Goal: Find specific page/section: Find specific page/section

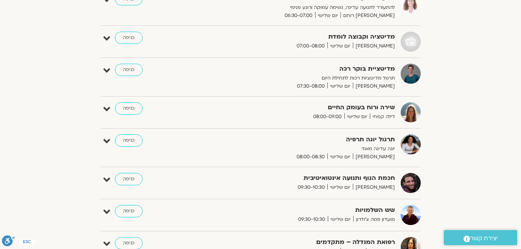
scroll to position [62, 0]
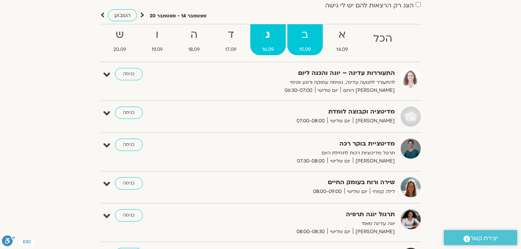
click at [301, 41] on strong "ב" at bounding box center [304, 34] width 35 height 17
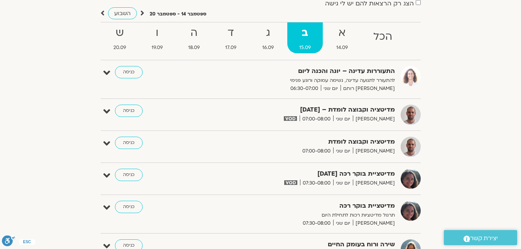
scroll to position [0, 0]
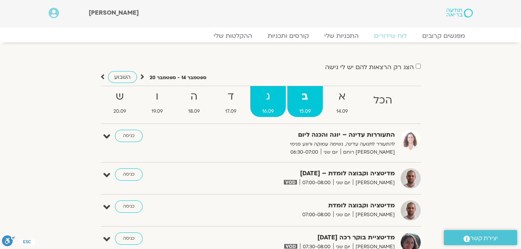
click at [274, 101] on strong "ג" at bounding box center [267, 96] width 35 height 17
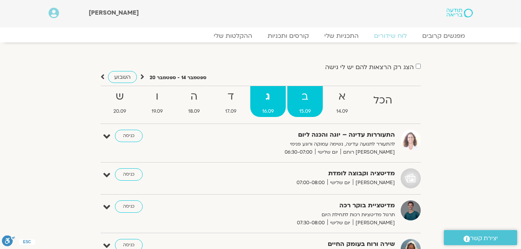
click at [302, 95] on strong "ב" at bounding box center [304, 96] width 35 height 17
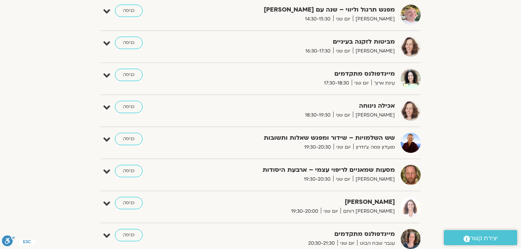
scroll to position [540, 0]
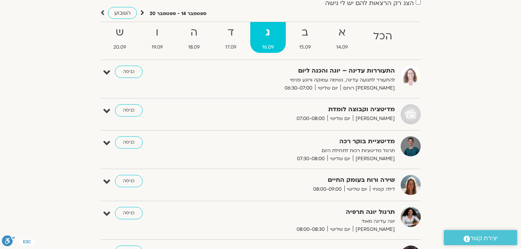
scroll to position [64, 0]
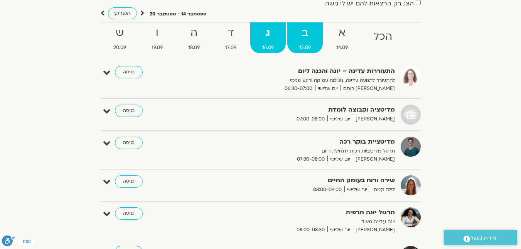
click at [302, 40] on strong "ב" at bounding box center [304, 32] width 35 height 17
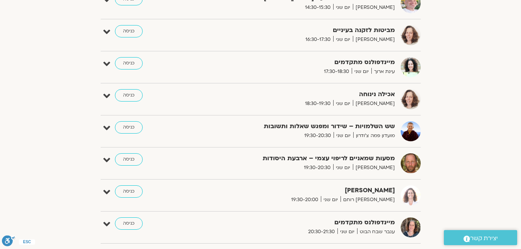
scroll to position [527, 0]
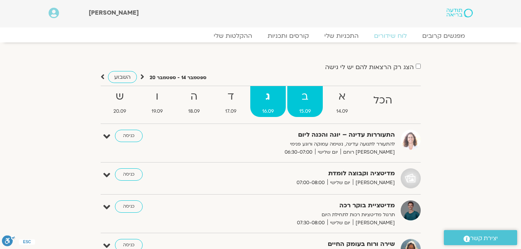
click at [314, 106] on link "ב 15.09" at bounding box center [304, 101] width 35 height 31
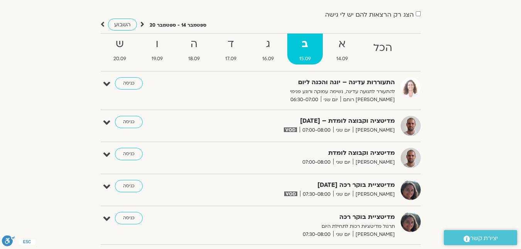
scroll to position [39, 0]
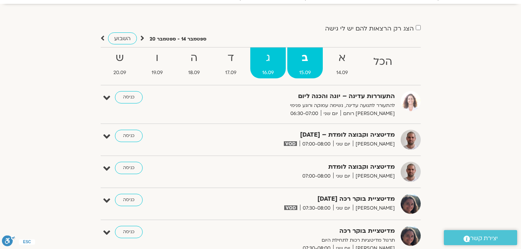
click at [270, 60] on strong "ג" at bounding box center [267, 57] width 35 height 17
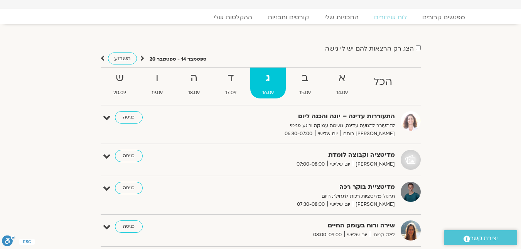
scroll to position [0, 0]
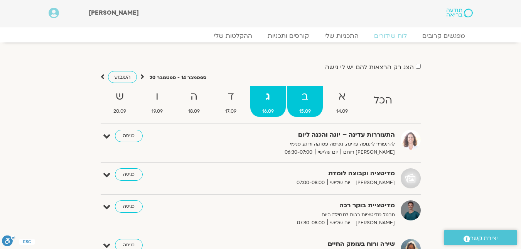
click at [311, 108] on span "15.09" at bounding box center [304, 111] width 35 height 8
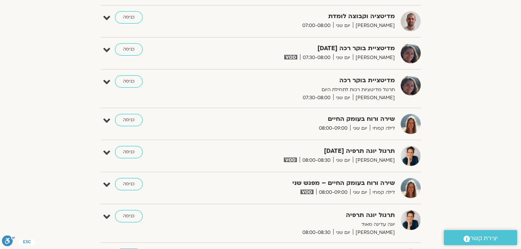
scroll to position [39, 0]
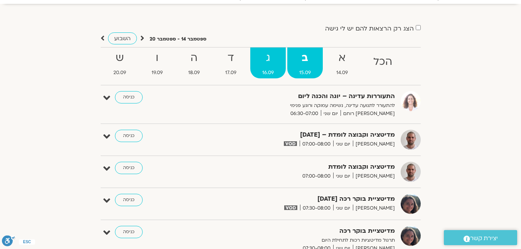
click at [265, 73] on span "16.09" at bounding box center [267, 73] width 35 height 8
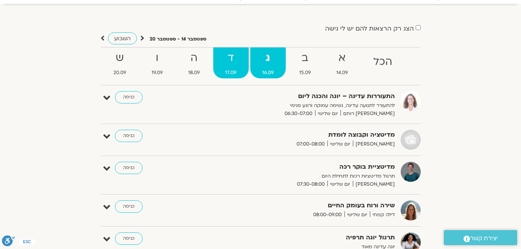
click at [230, 69] on span "17.09" at bounding box center [230, 73] width 35 height 8
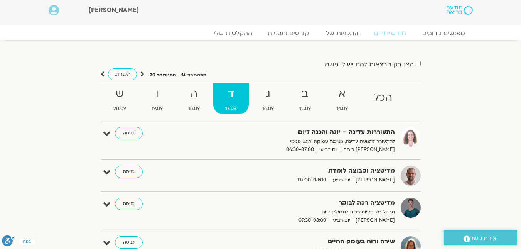
scroll to position [0, 0]
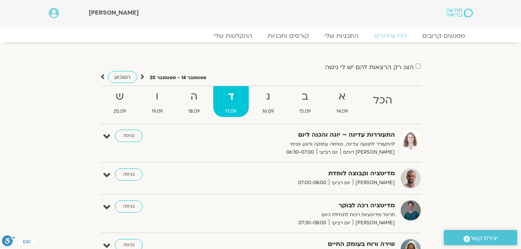
click at [103, 77] on icon at bounding box center [103, 77] width 4 height 8
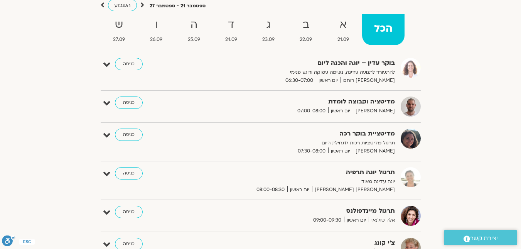
scroll to position [77, 0]
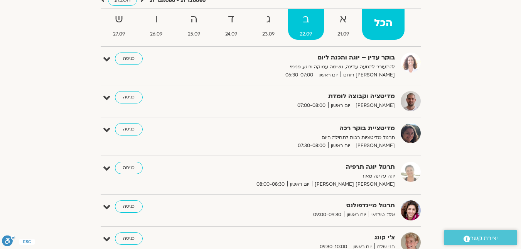
click at [297, 32] on span "22.09" at bounding box center [306, 34] width 36 height 8
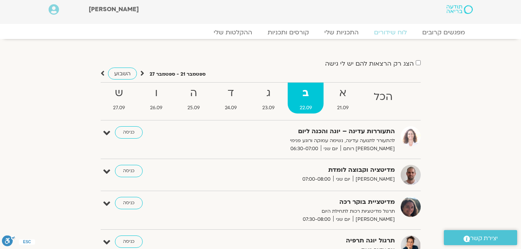
scroll to position [0, 0]
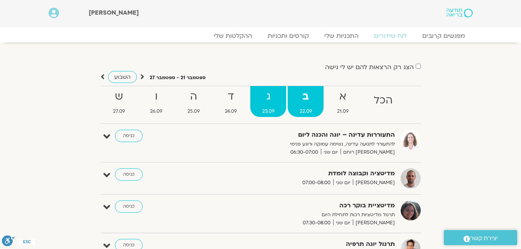
click at [267, 103] on strong "ג" at bounding box center [268, 96] width 36 height 17
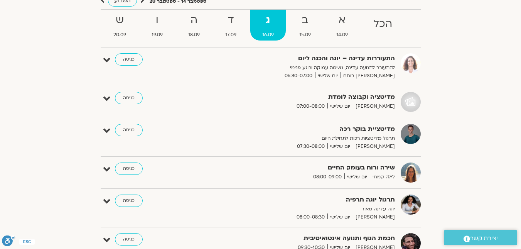
scroll to position [77, 0]
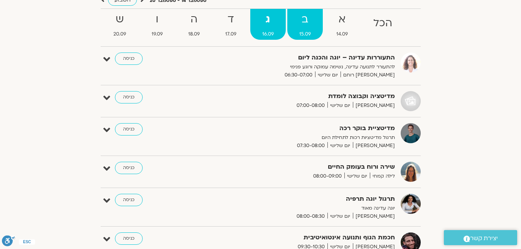
click at [306, 39] on link "ב 15.09" at bounding box center [304, 24] width 35 height 31
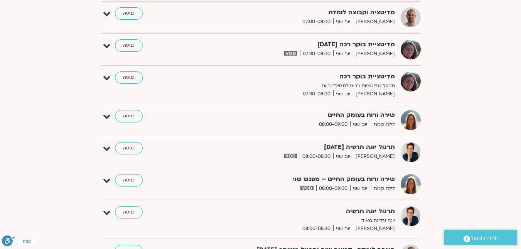
scroll to position [0, 0]
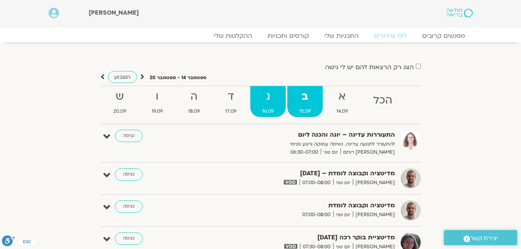
click at [272, 95] on strong "ג" at bounding box center [267, 96] width 35 height 17
